Goal: Use online tool/utility: Use online tool/utility

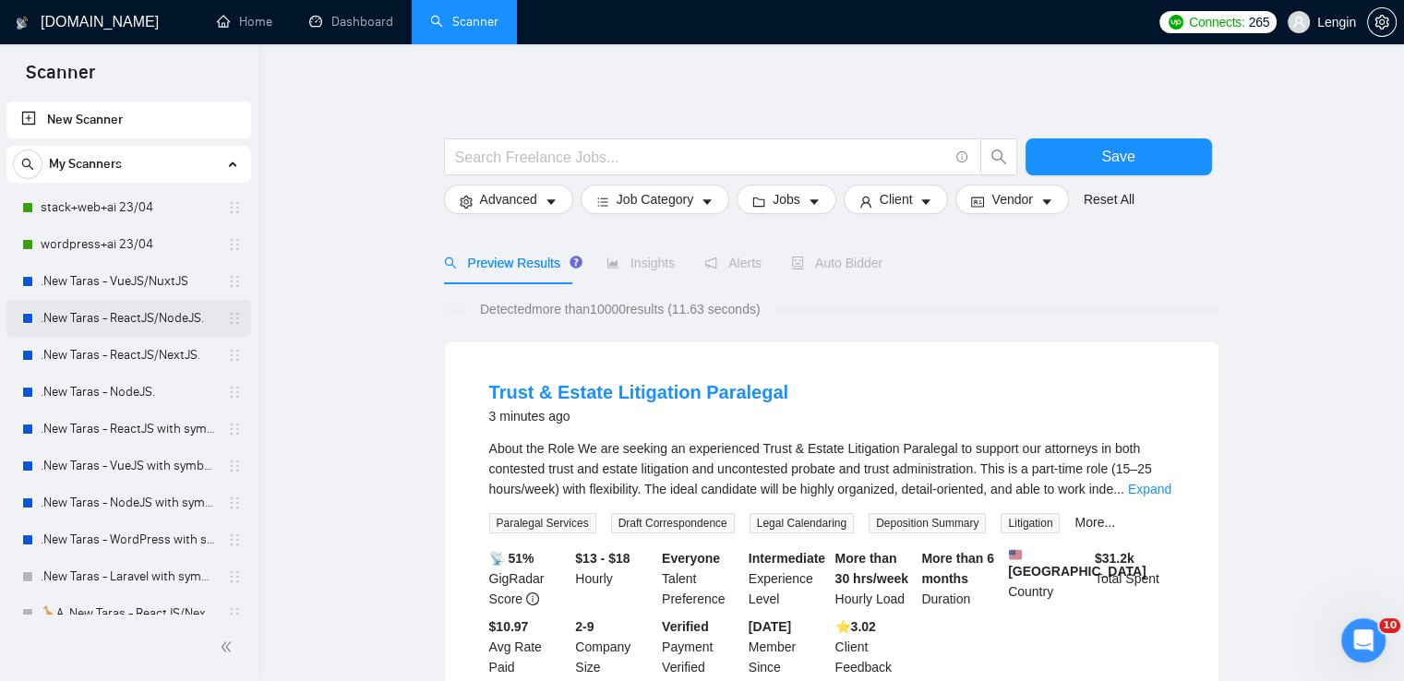
click at [150, 318] on link ".New Taras - ReactJS/NodeJS." at bounding box center [128, 318] width 175 height 37
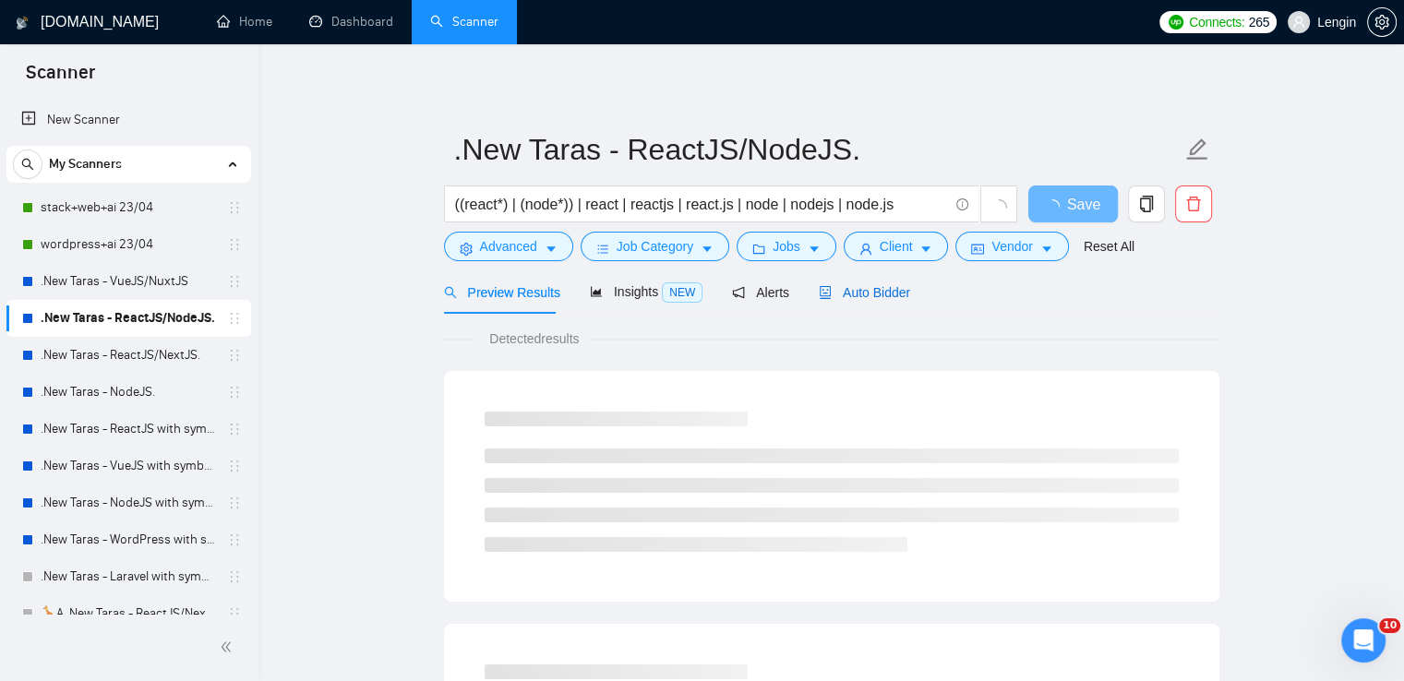
click at [878, 301] on div "Auto Bidder" at bounding box center [864, 292] width 91 height 20
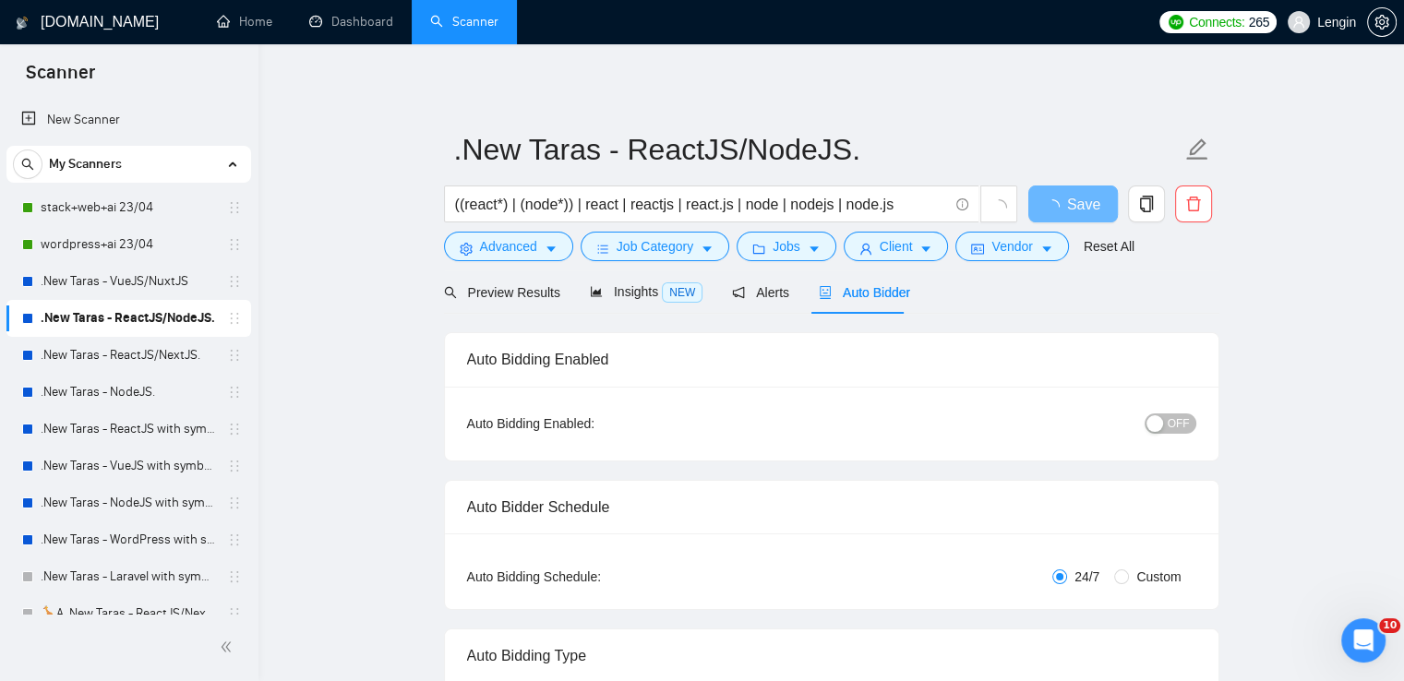
radio input "false"
radio input "true"
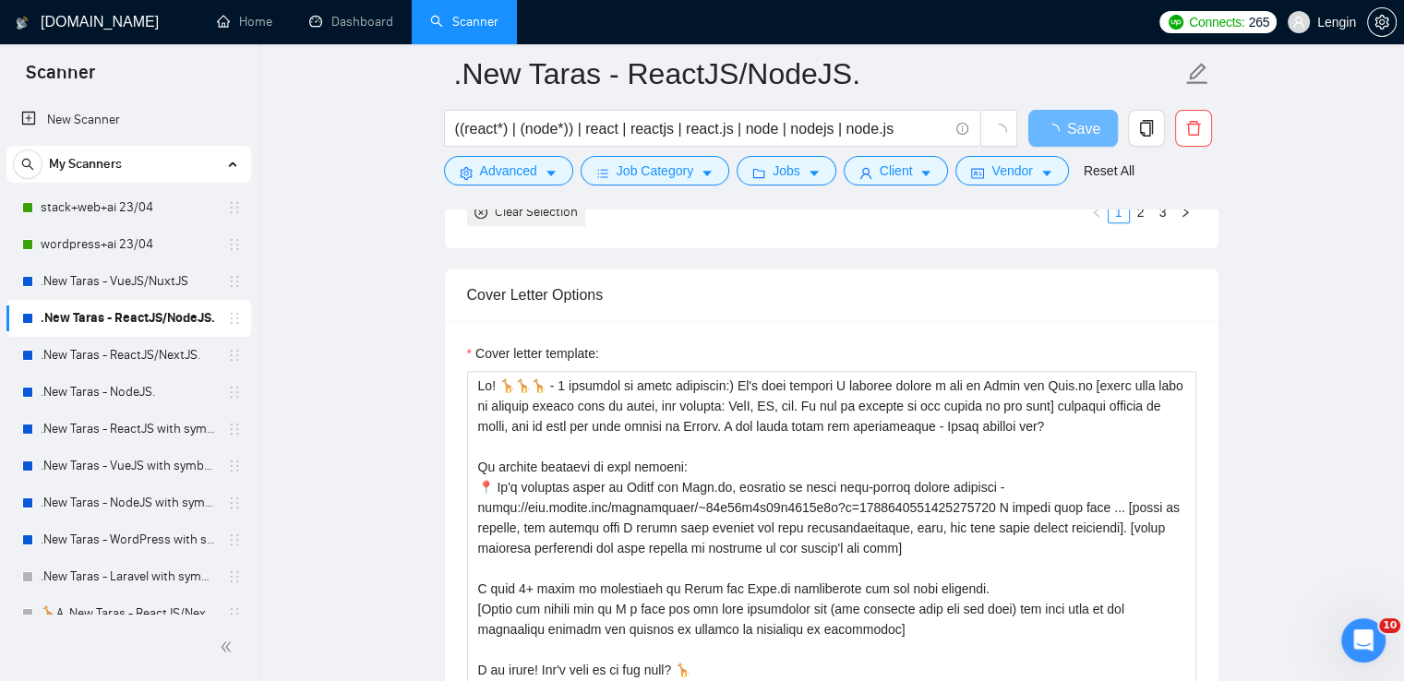
scroll to position [2262, 0]
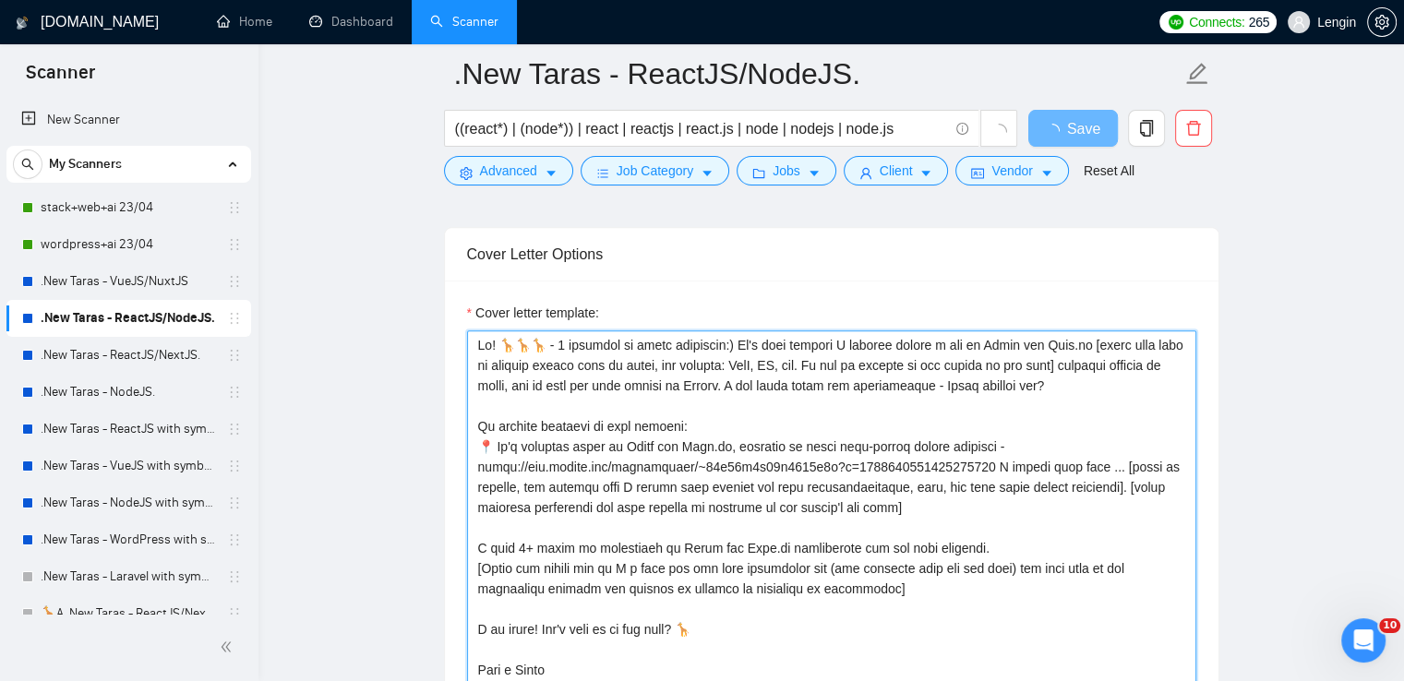
click at [1104, 460] on textarea "Cover letter template:" at bounding box center [831, 537] width 729 height 415
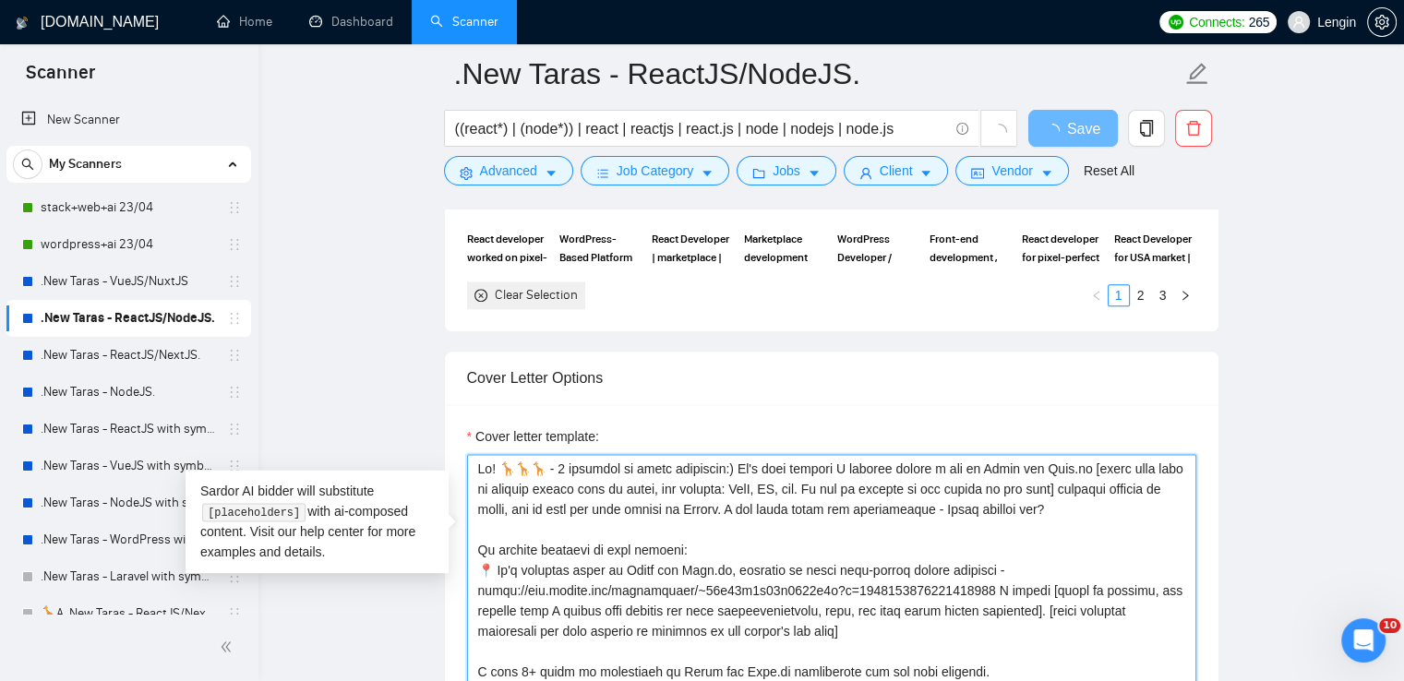
type textarea "Lo! 🦒🦒🦒 - 4 ipsumdol si ametc adipiscin:) El's doei tempori U laboree dolore m …"
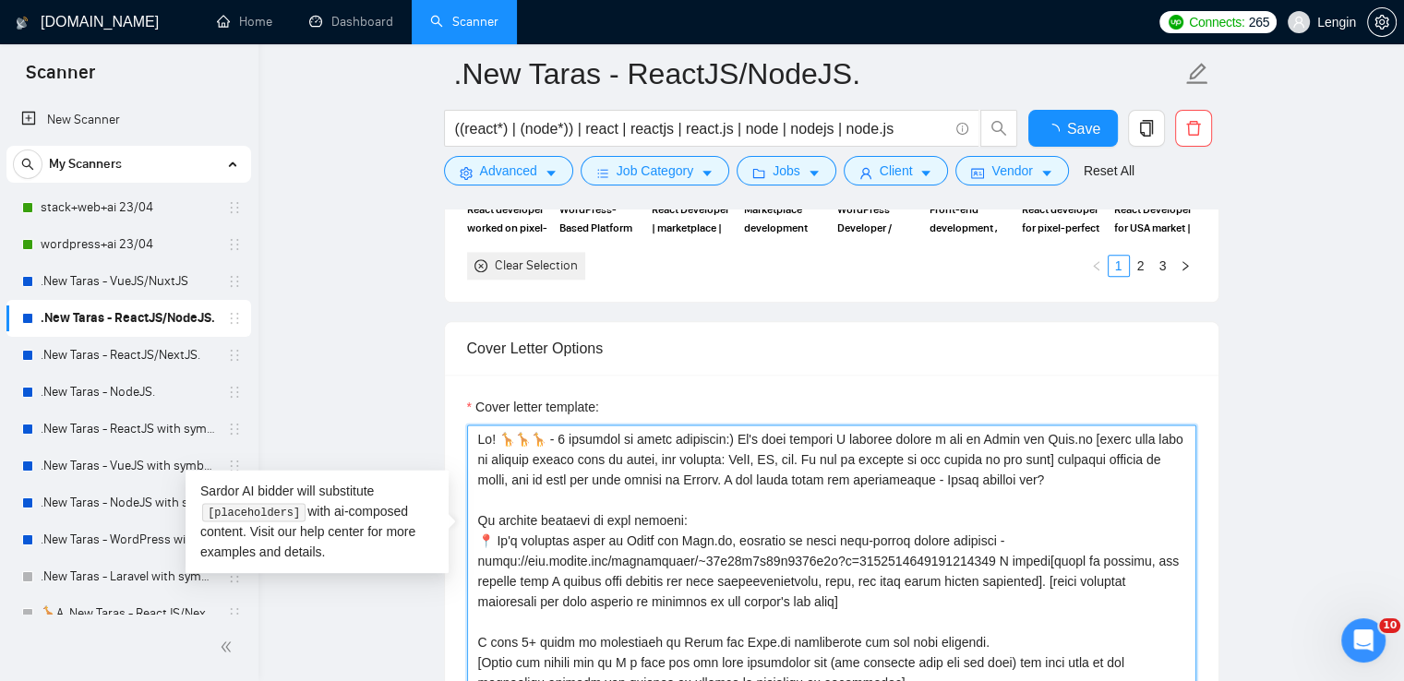
type textarea "Lo! 🦒🦒🦒 - 7 ipsumdol si ametc adipiscin:) El's doei tempori U laboree dolore m …"
type textarea "Lo! 🦒🦒🦒 - 6 ipsumdol si ametc adipiscin:) El's doei tempori U laboree dolore m …"
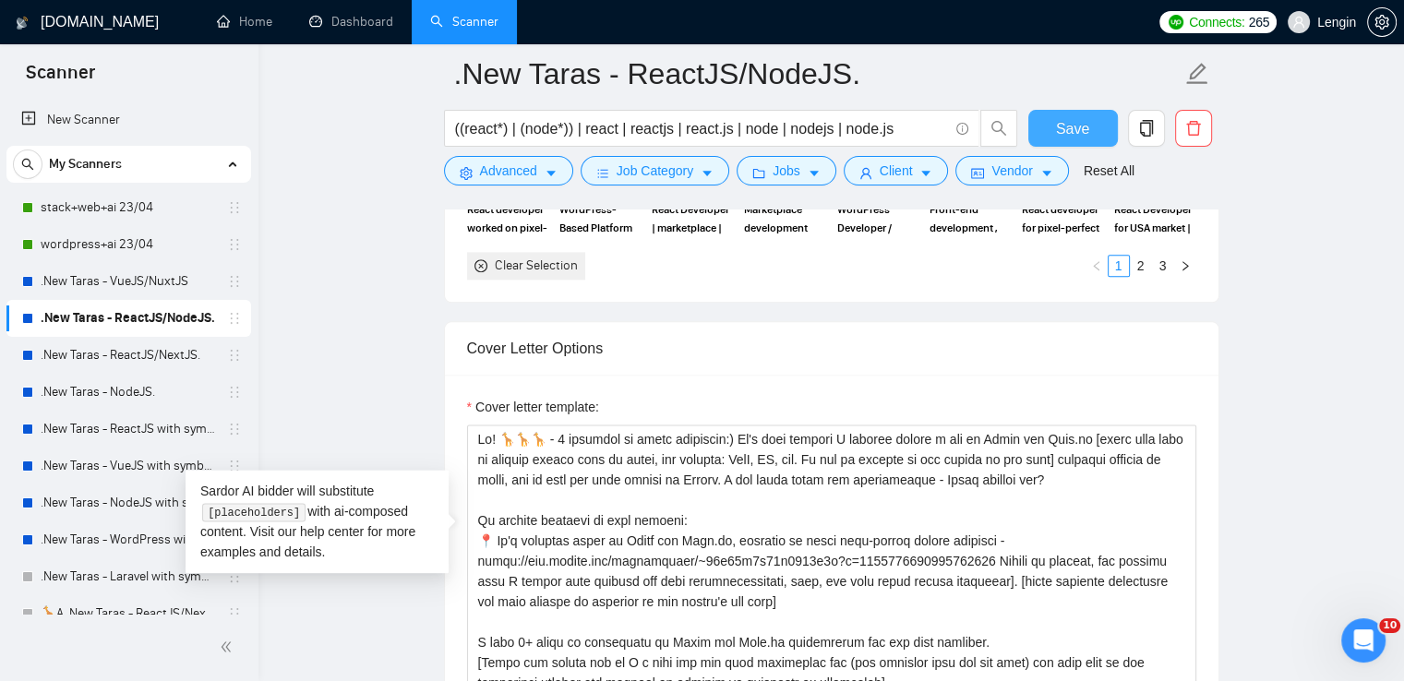
click at [1054, 123] on button "Save" at bounding box center [1073, 128] width 90 height 37
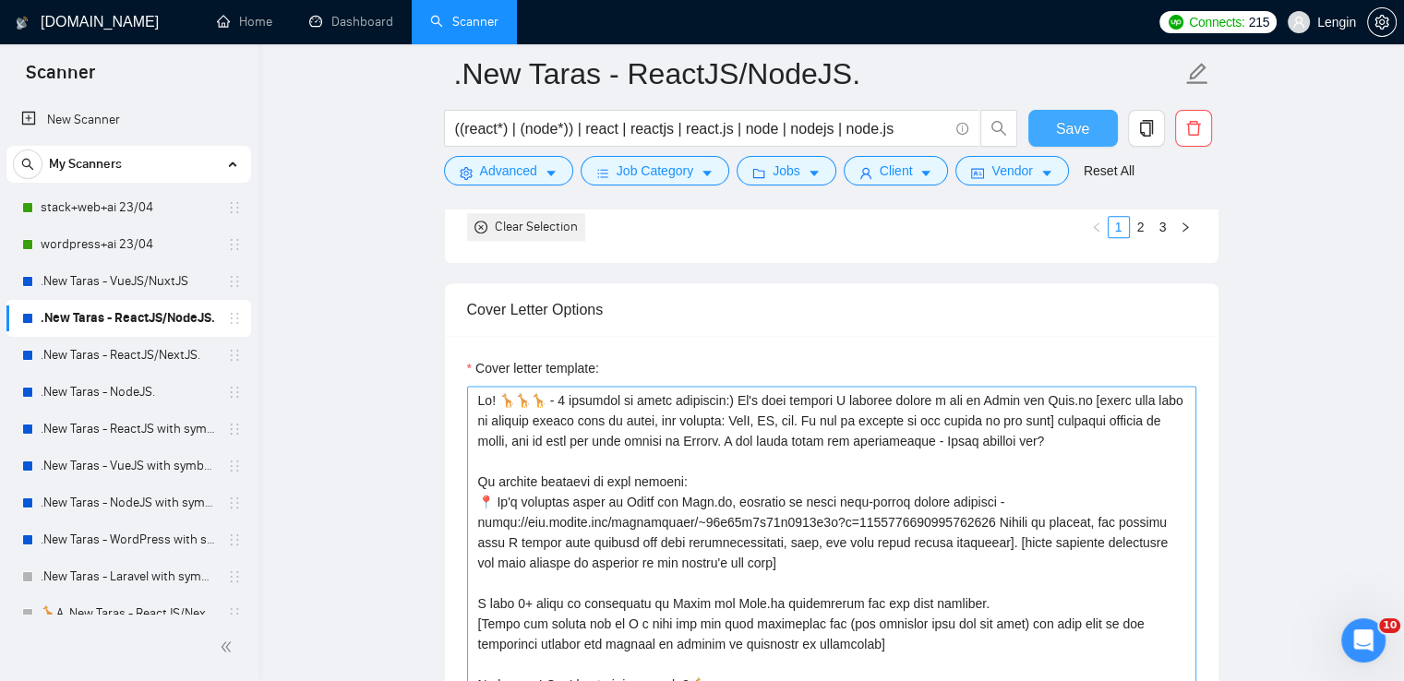
scroll to position [2302, 0]
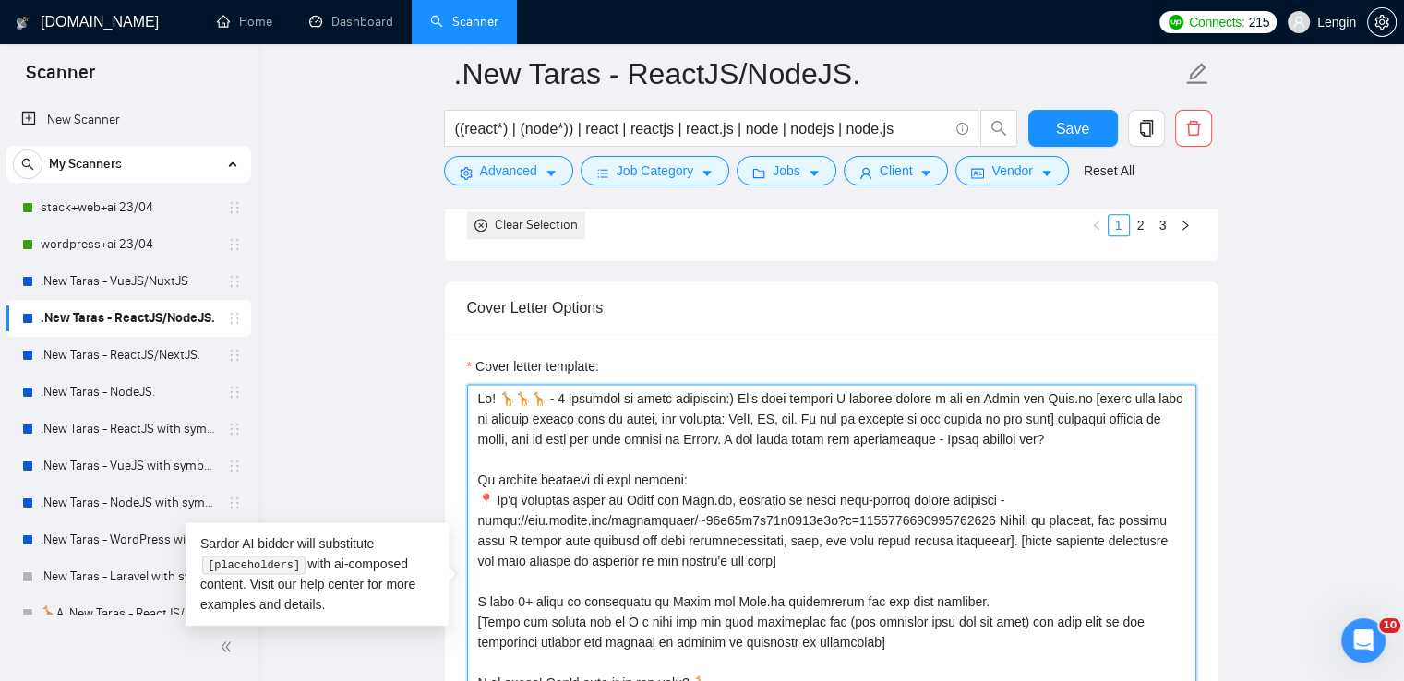
drag, startPoint x: 723, startPoint y: 396, endPoint x: 471, endPoint y: 385, distance: 252.2
click at [471, 385] on textarea "Cover letter template:" at bounding box center [831, 591] width 729 height 415
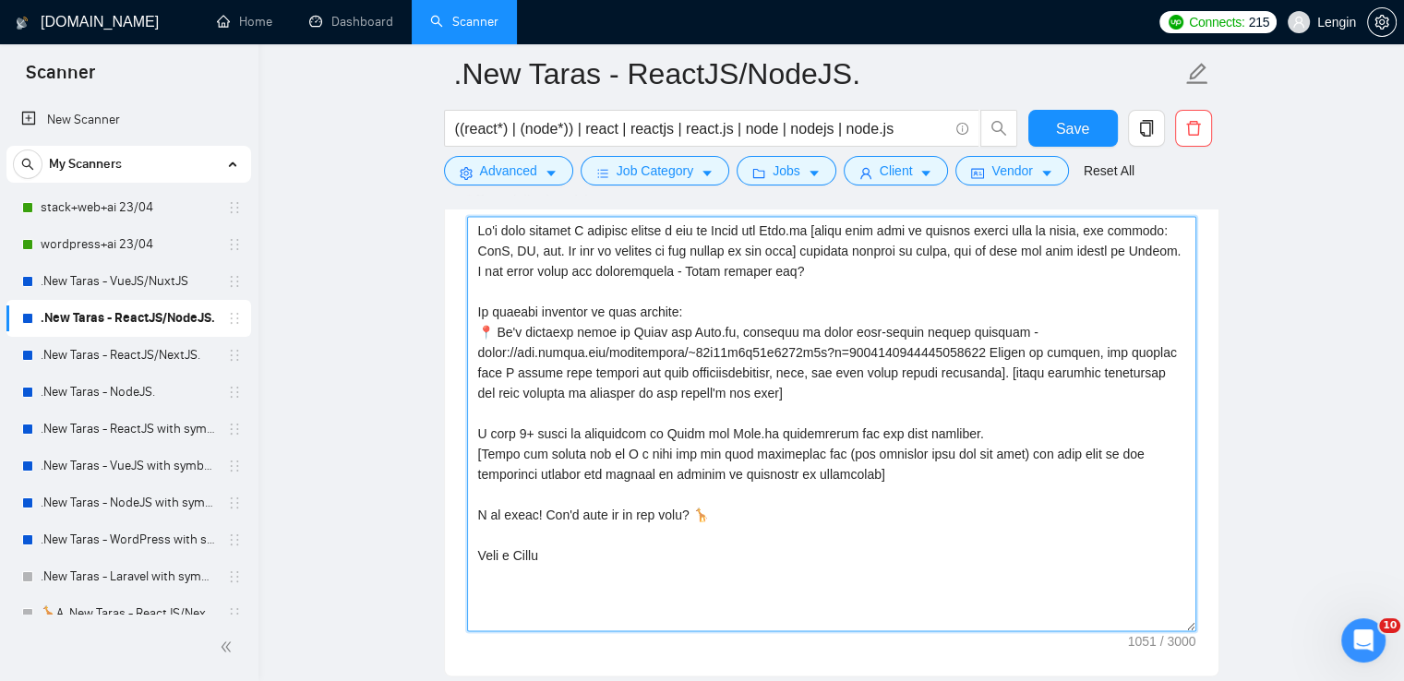
click at [751, 522] on textarea "Cover letter template:" at bounding box center [831, 423] width 729 height 415
click at [698, 510] on textarea "Cover letter template:" at bounding box center [831, 423] width 729 height 415
type textarea "Lo'i dolo sitamet C adipisc elitse d eiu te Incid utl Etdo.ma [aliqu enim admi …"
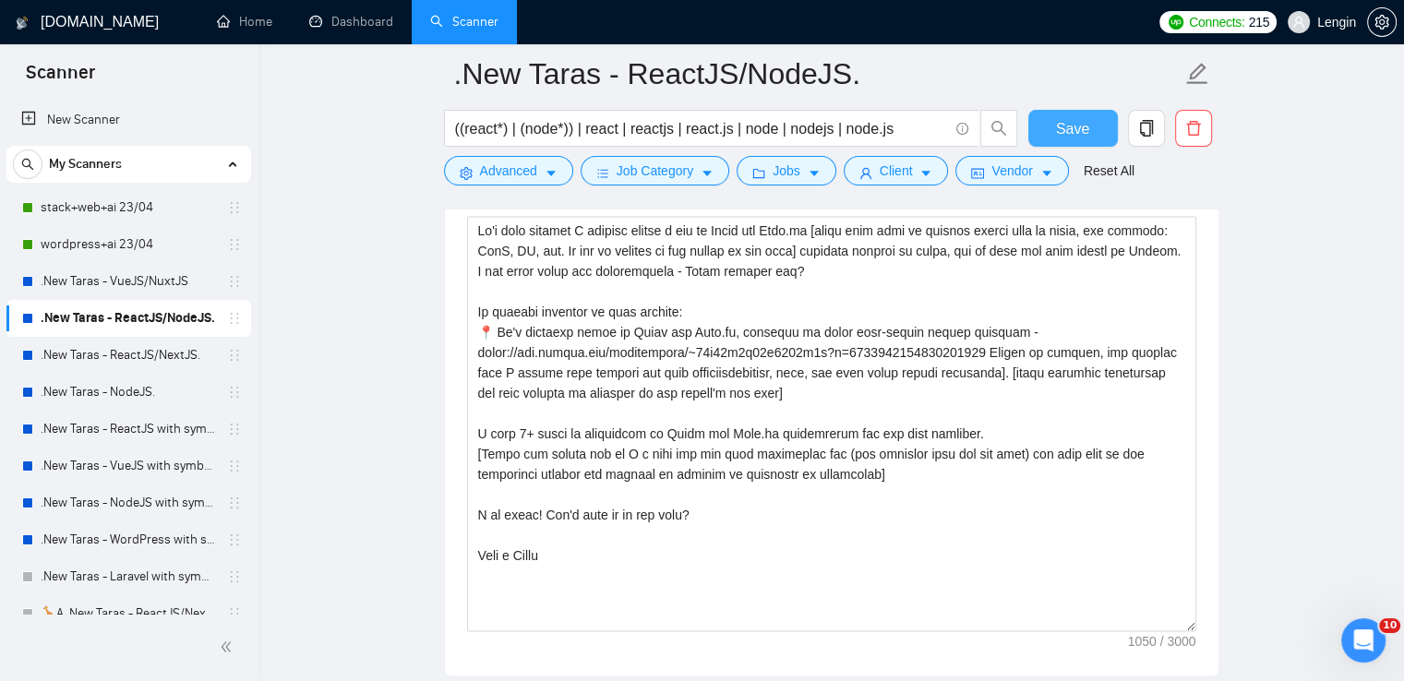
click at [1094, 126] on button "Save" at bounding box center [1073, 128] width 90 height 37
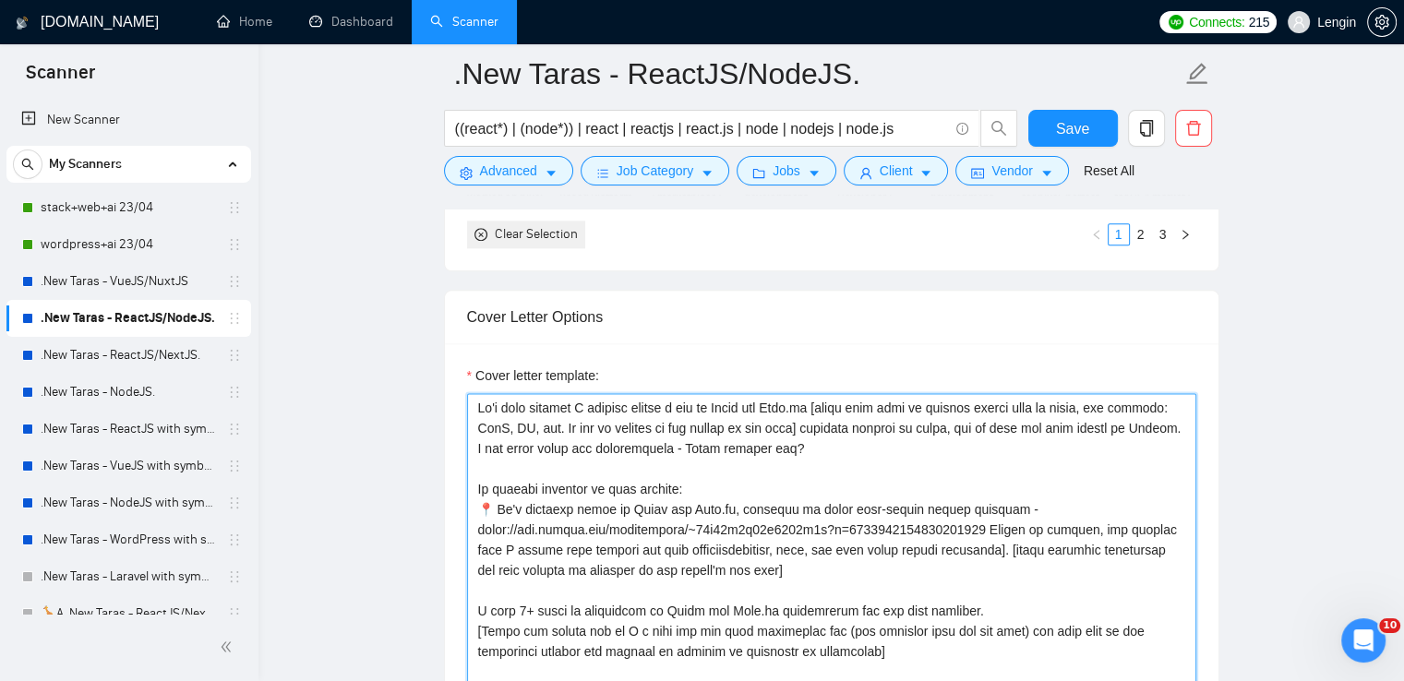
click at [1000, 535] on textarea "Cover letter template:" at bounding box center [831, 600] width 729 height 415
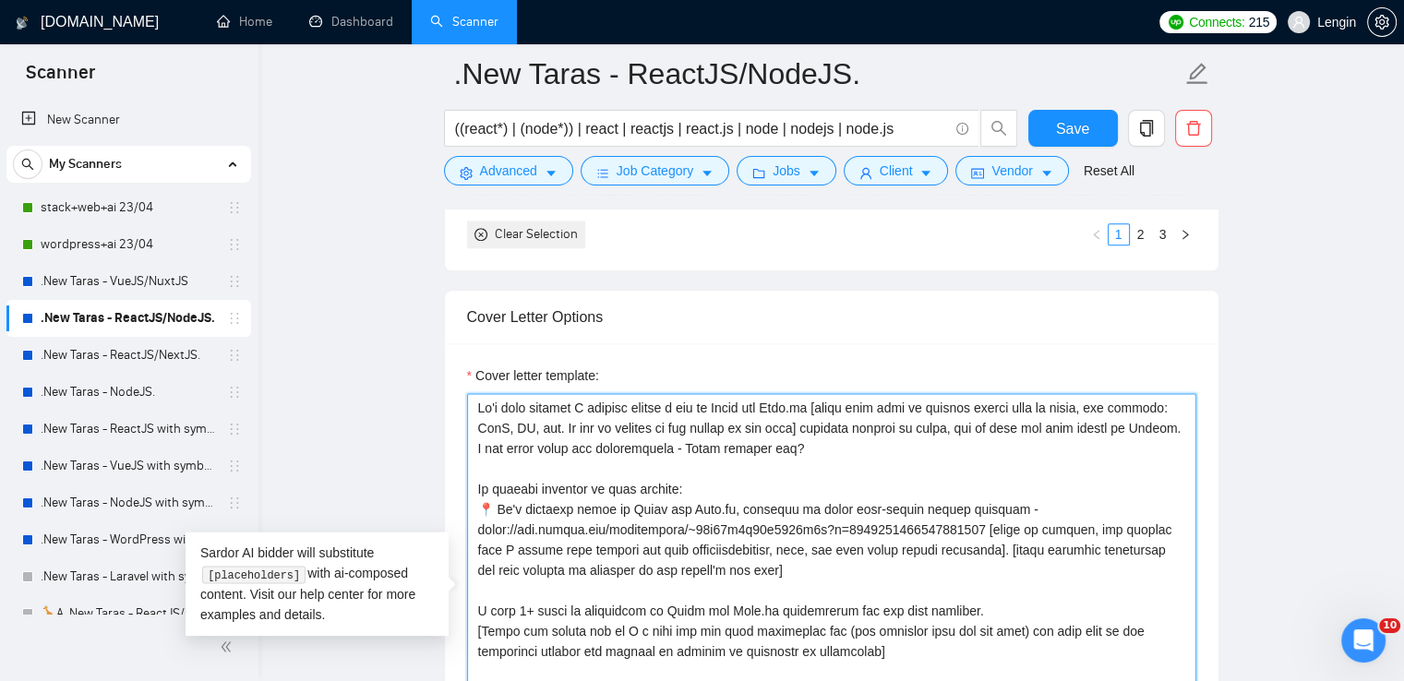
click at [714, 510] on textarea "Cover letter template:" at bounding box center [831, 600] width 729 height 415
click at [481, 526] on textarea "Cover letter template:" at bounding box center [831, 600] width 729 height 415
type textarea "Lo'i dolo sitamet C adipisc elitse d eiu te Incid utl Etdo.ma [aliqu enim admi …"
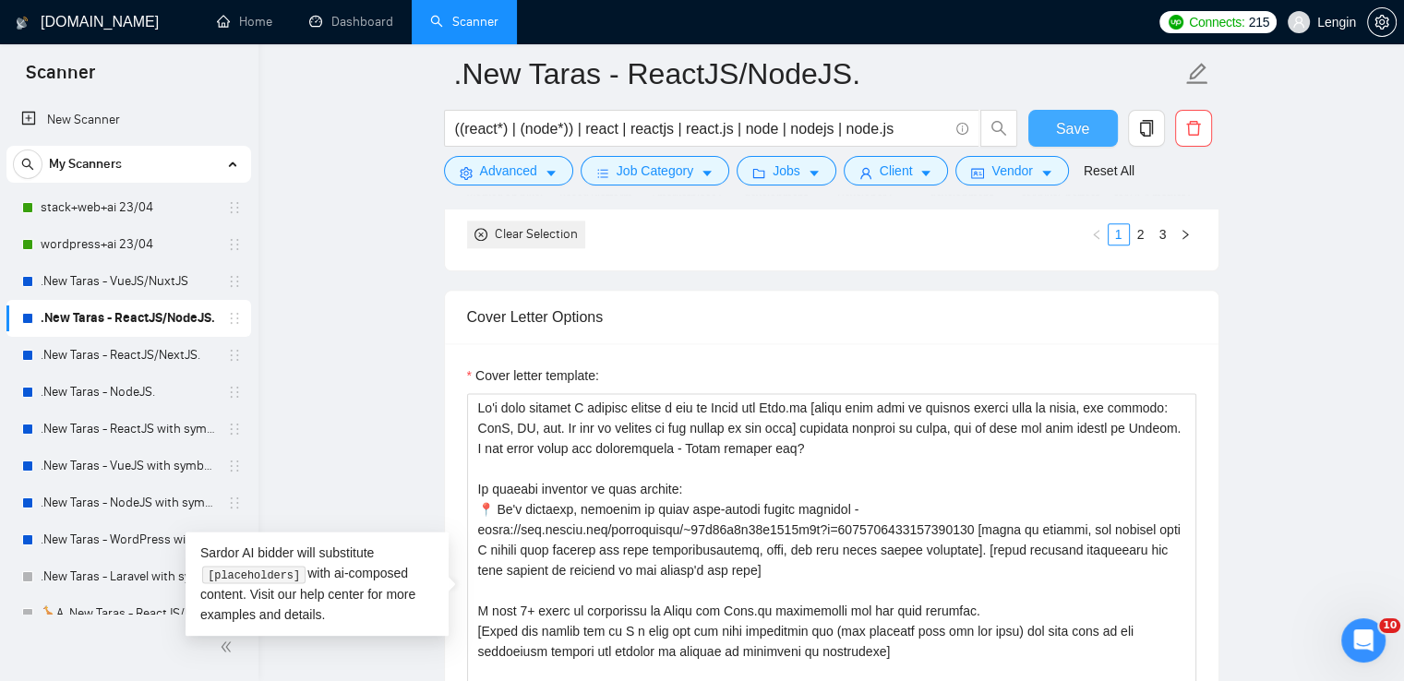
click at [1083, 123] on span "Save" at bounding box center [1072, 128] width 33 height 23
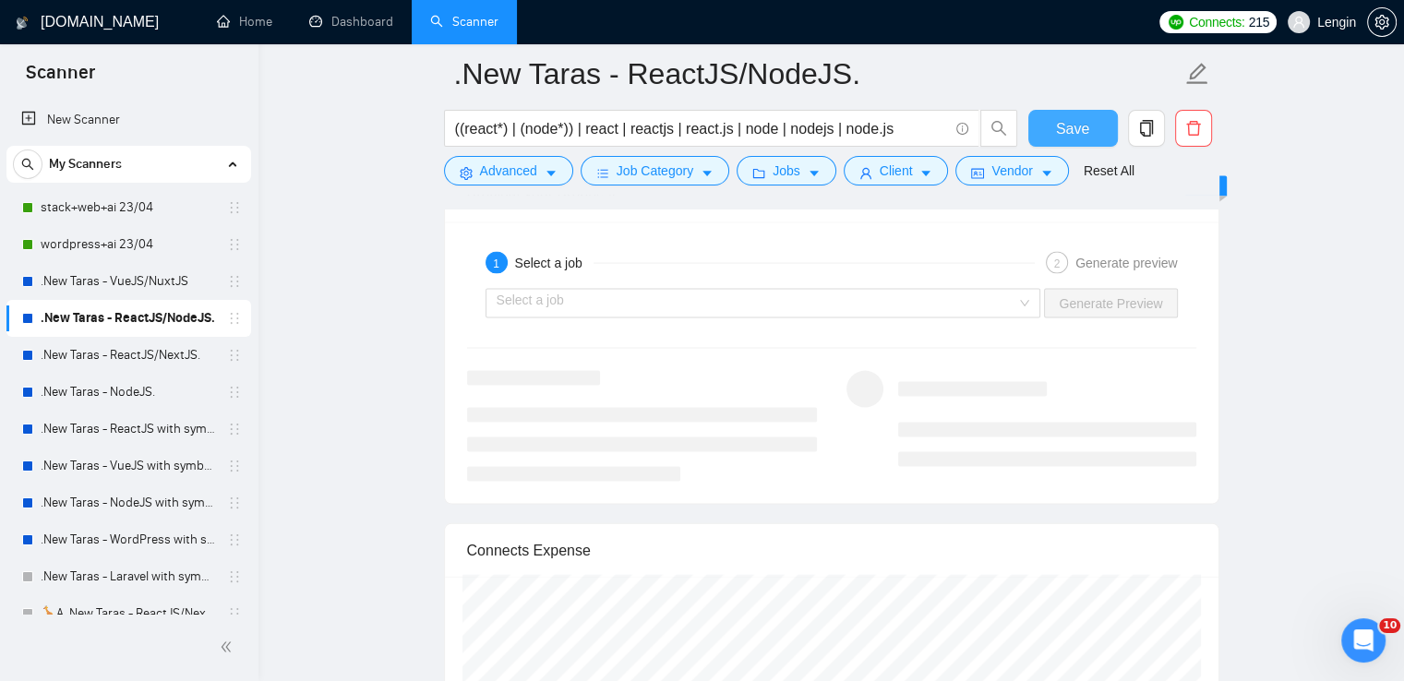
scroll to position [3830, 0]
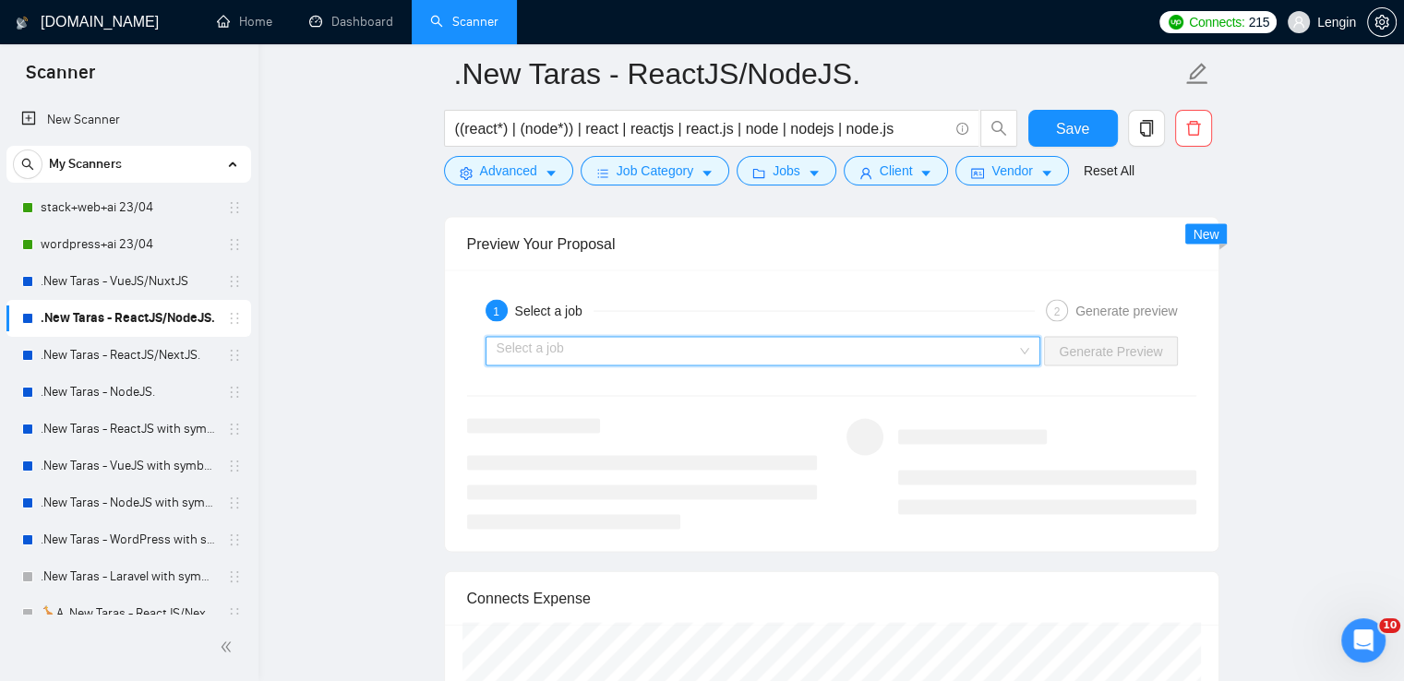
click at [1017, 359] on input "search" at bounding box center [757, 352] width 521 height 28
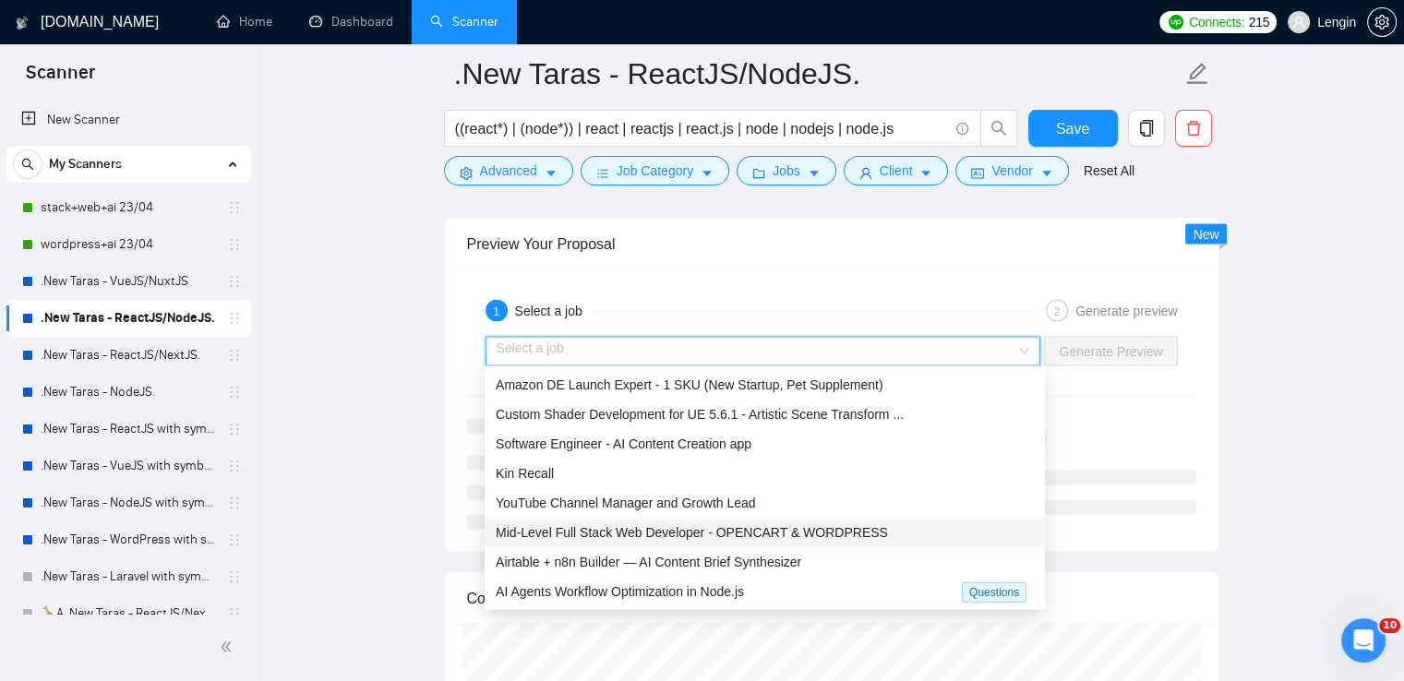
click at [732, 537] on span "Mid-Level Full Stack Web Developer - OPENCART & WORDPRESS" at bounding box center [692, 532] width 392 height 15
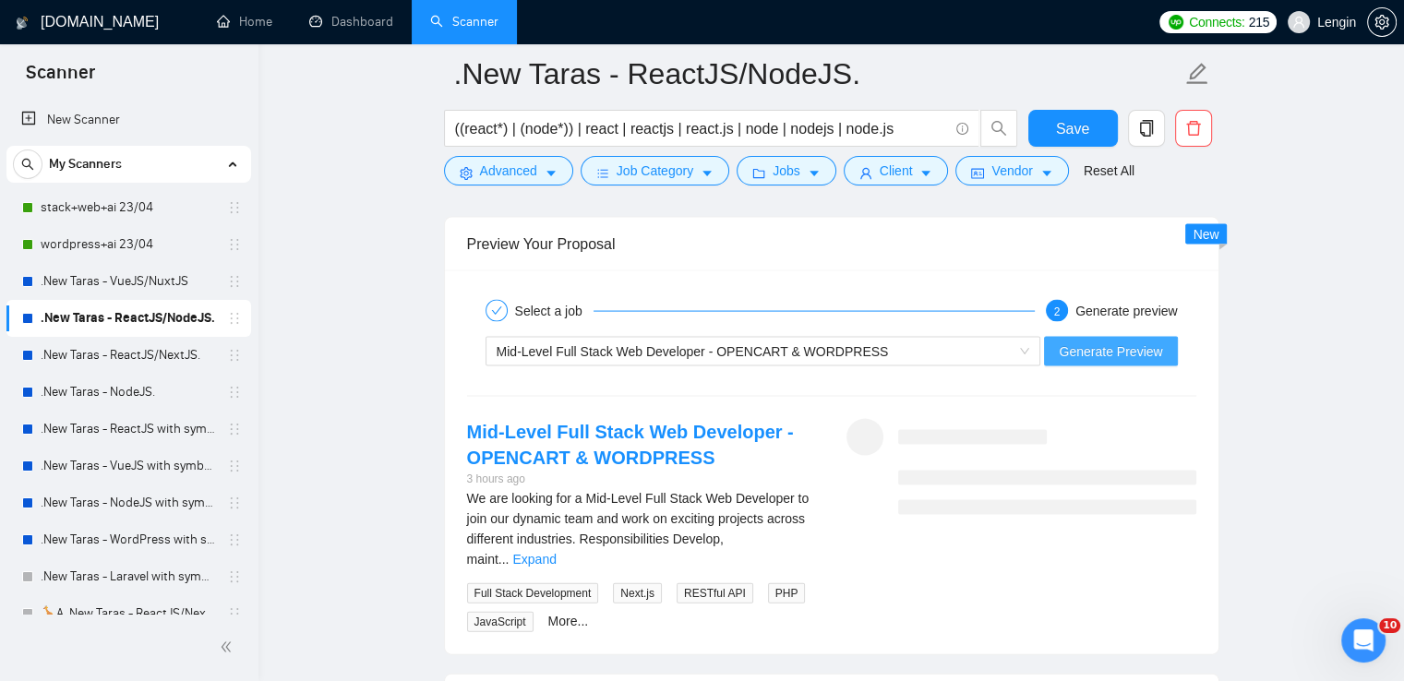
click at [1103, 342] on span "Generate Preview" at bounding box center [1110, 352] width 103 height 20
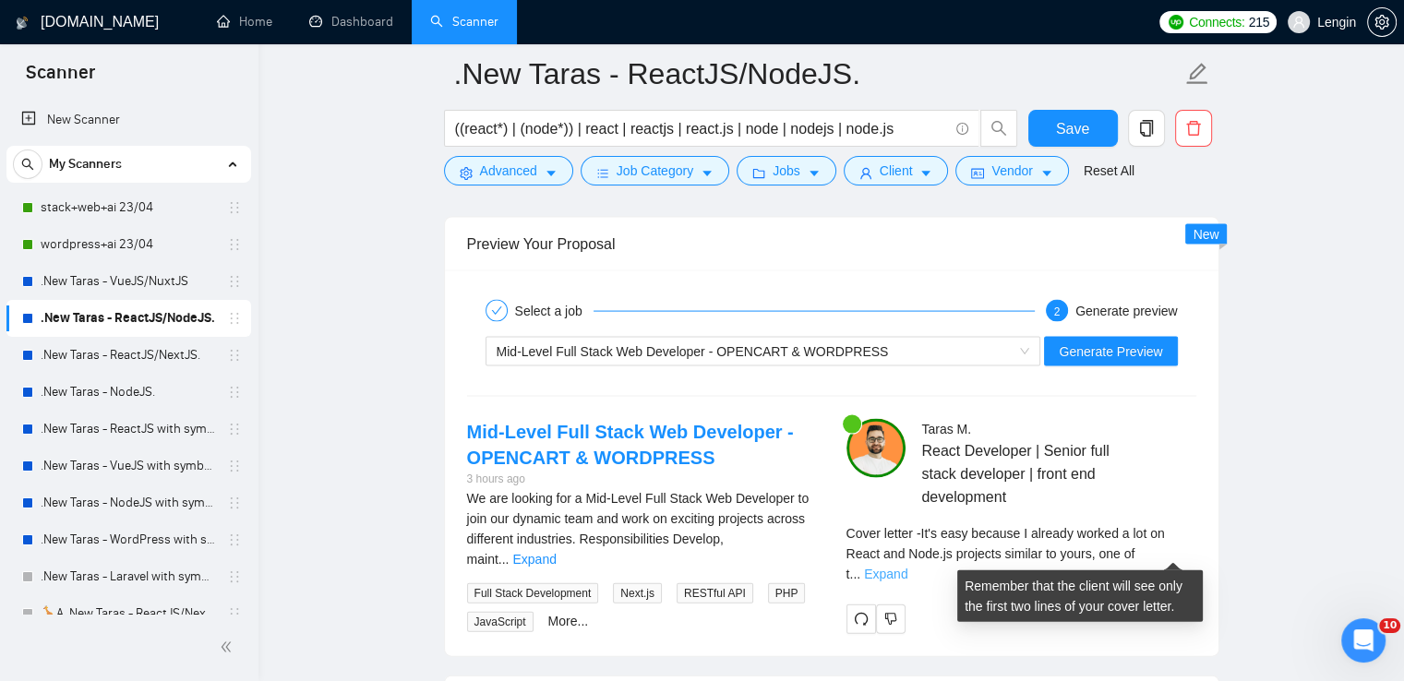
click at [907, 567] on link "Expand" at bounding box center [885, 574] width 43 height 15
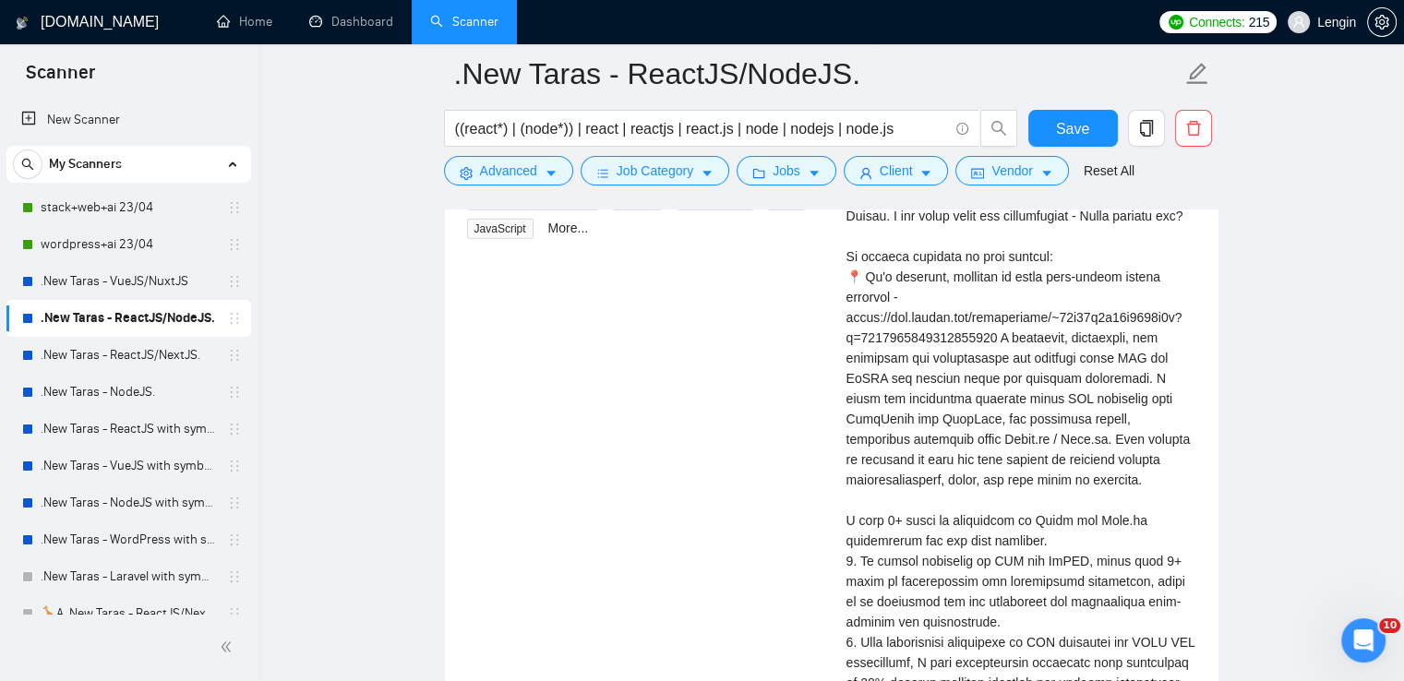
scroll to position [4222, 0]
